Goal: Task Accomplishment & Management: Use online tool/utility

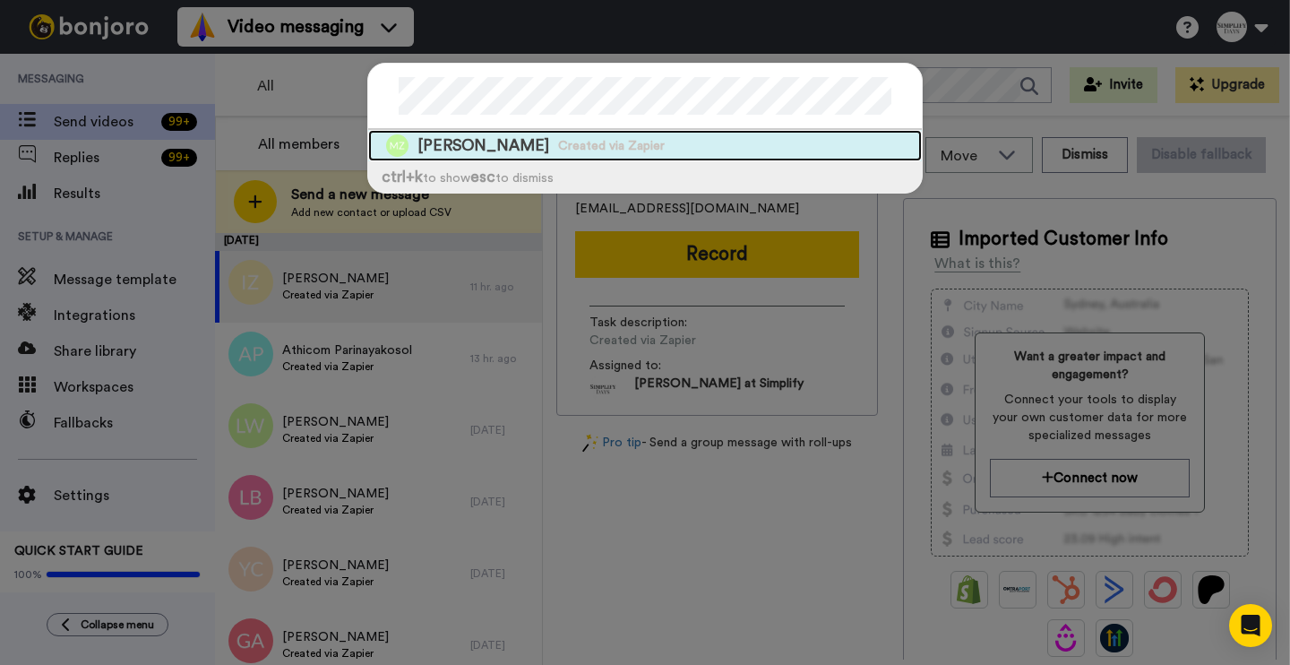
click at [606, 135] on div "[PERSON_NAME] Created via Zapier" at bounding box center [645, 145] width 554 height 31
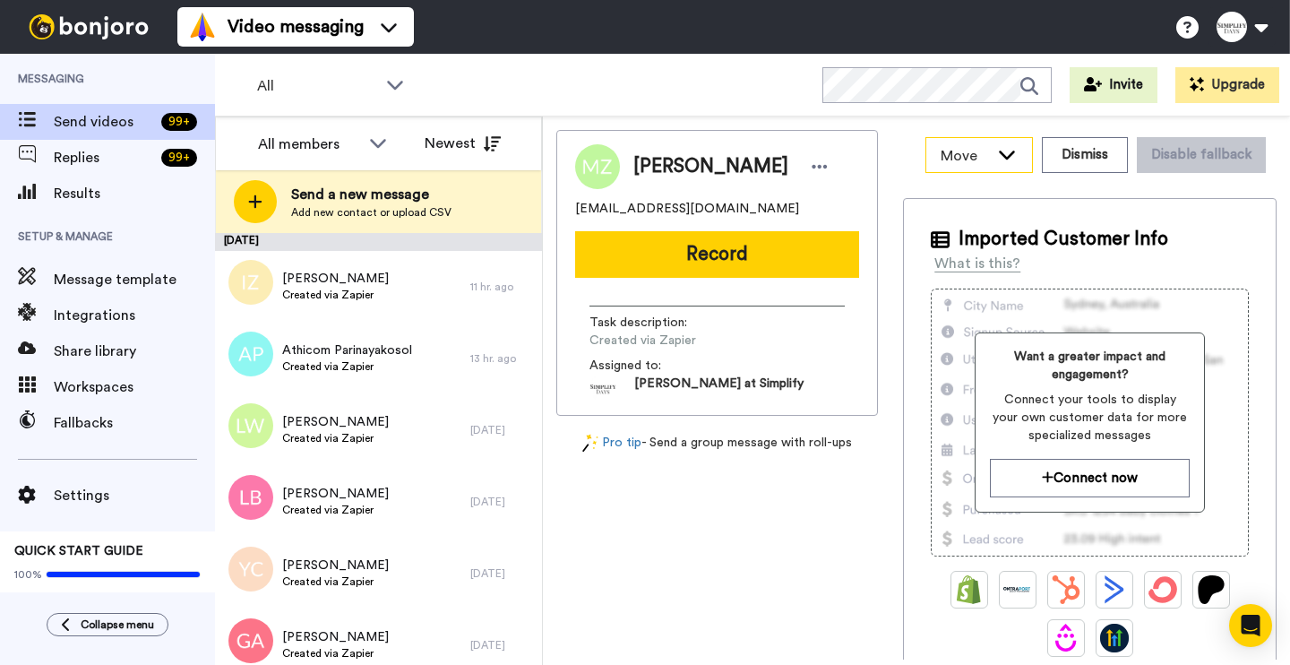
click at [642, 153] on icon at bounding box center [1007, 155] width 16 height 9
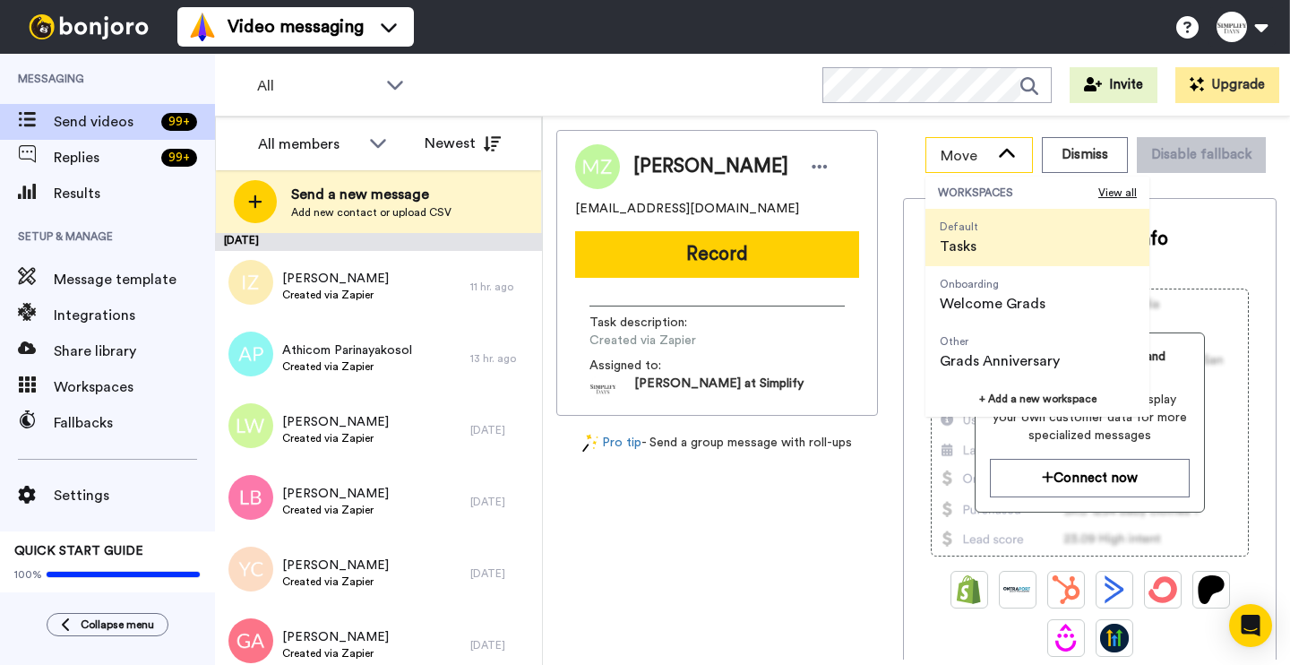
click at [642, 153] on icon at bounding box center [1007, 154] width 22 height 18
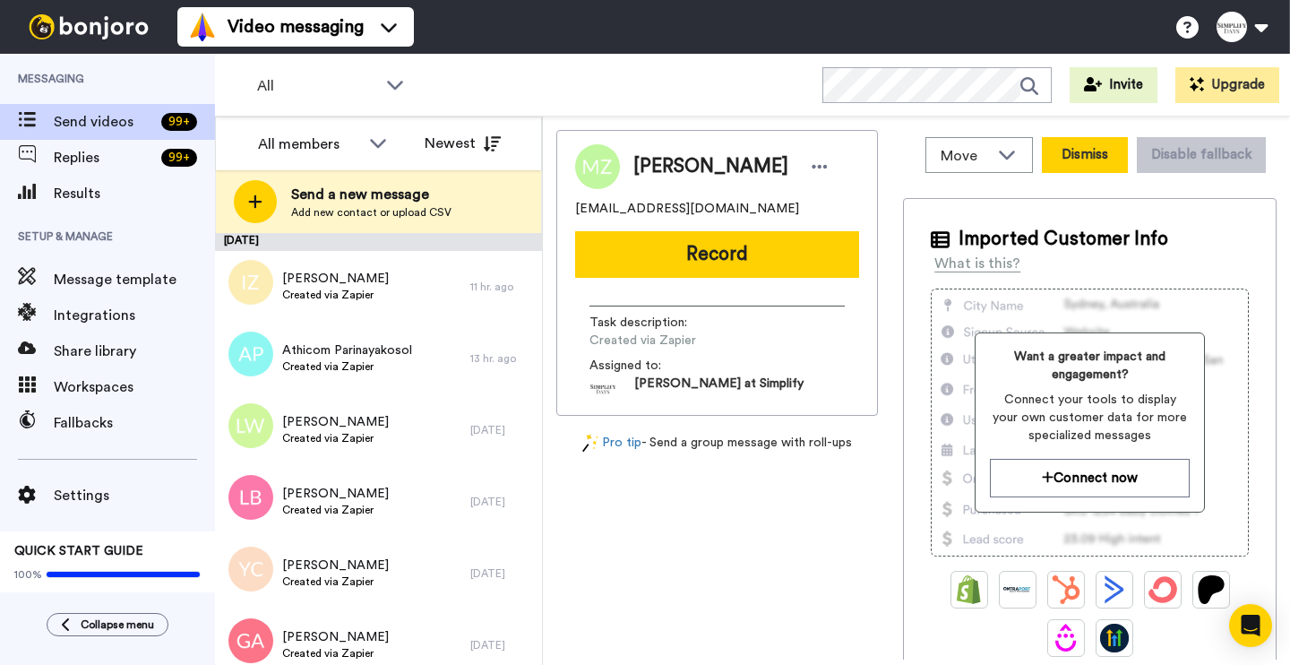
click at [642, 159] on button "Dismiss" at bounding box center [1085, 155] width 86 height 36
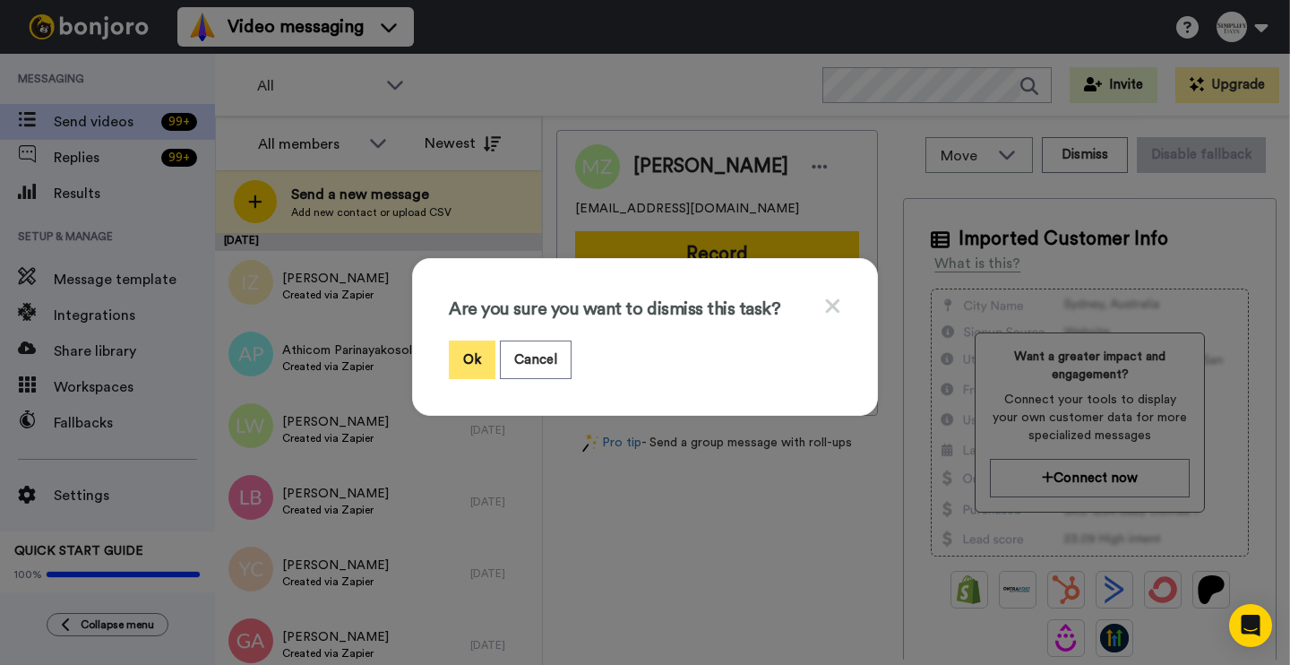
click at [469, 351] on button "Ok" at bounding box center [472, 360] width 47 height 39
